Goal: Task Accomplishment & Management: Manage account settings

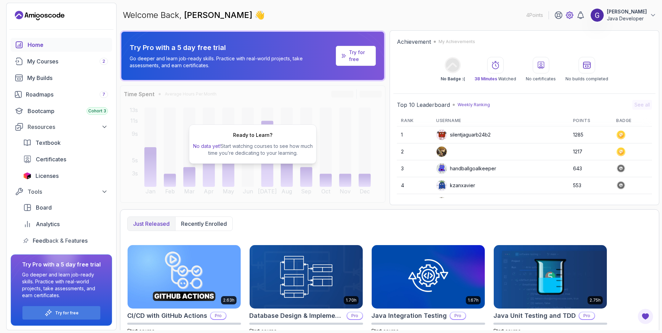
click at [571, 16] on icon at bounding box center [569, 15] width 8 height 8
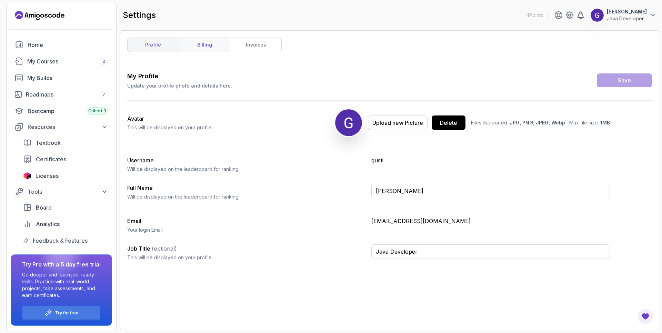
click at [209, 44] on link "billing" at bounding box center [203, 45] width 51 height 14
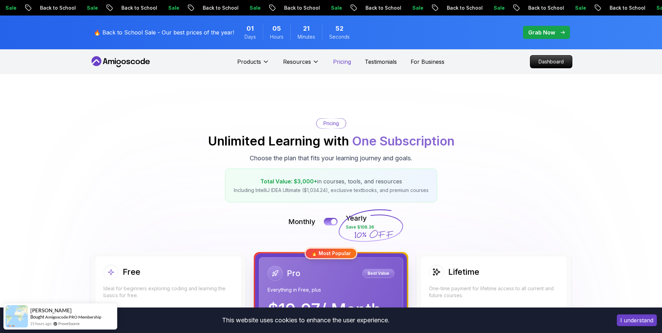
click at [341, 61] on p "Pricing" at bounding box center [342, 62] width 18 height 8
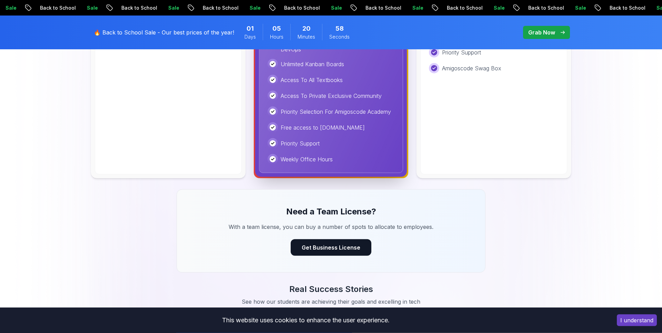
scroll to position [393, 0]
